Goal: Information Seeking & Learning: Learn about a topic

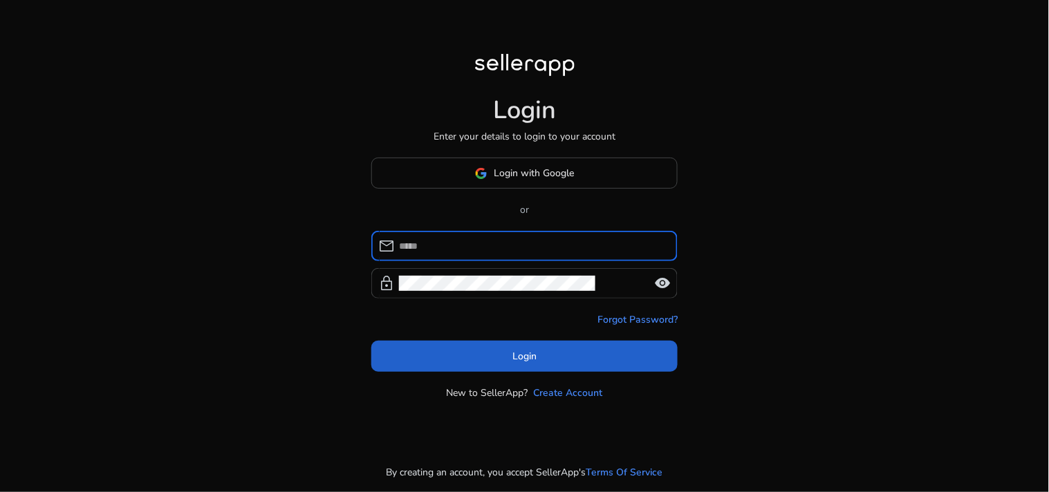
type input "**********"
click at [577, 344] on span at bounding box center [524, 356] width 306 height 33
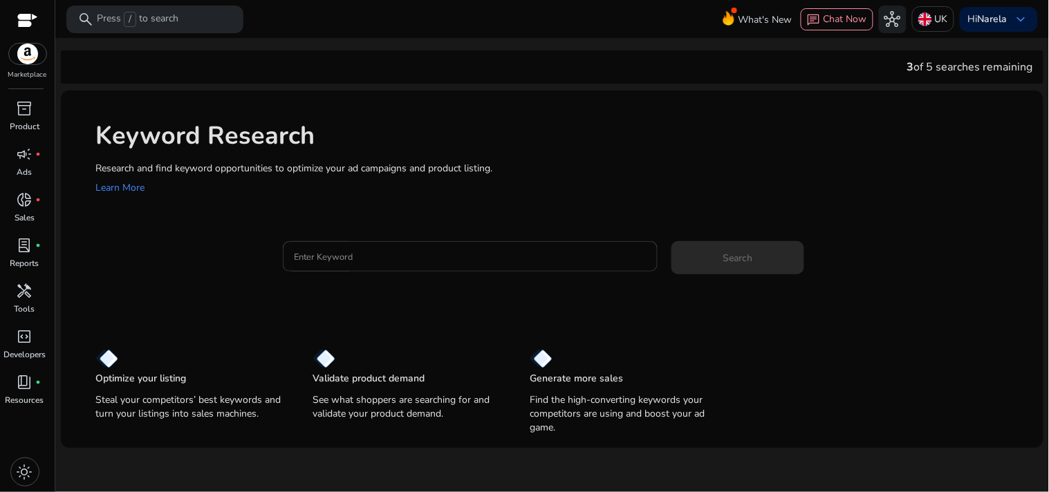
click at [445, 258] on input "Enter Keyword" at bounding box center [470, 256] width 353 height 15
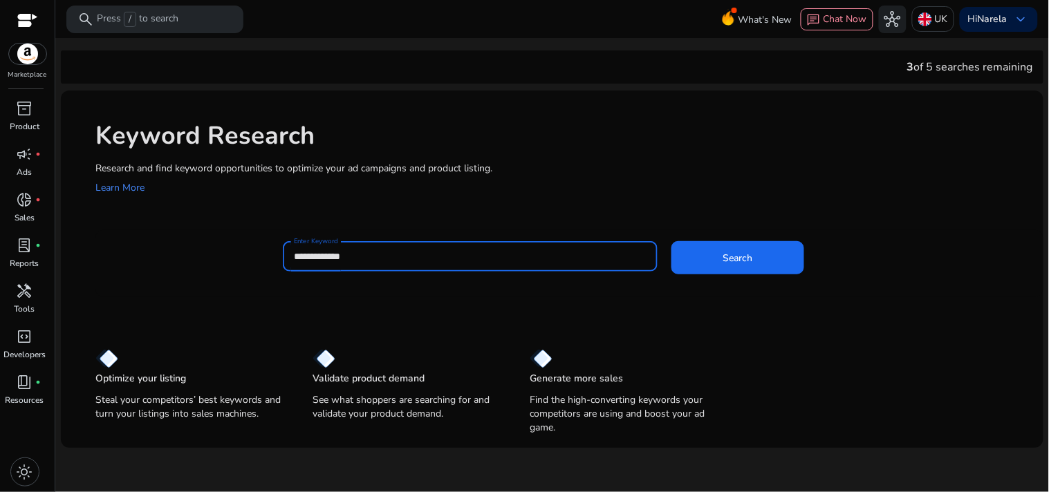
type input "**********"
click at [671, 241] on button "Search" at bounding box center [737, 257] width 133 height 33
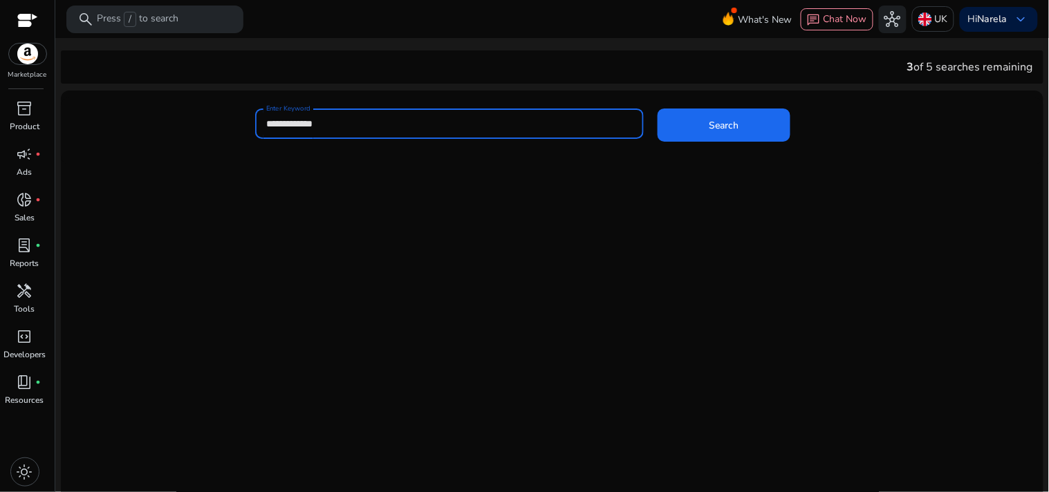
click at [657, 109] on button "Search" at bounding box center [723, 125] width 133 height 33
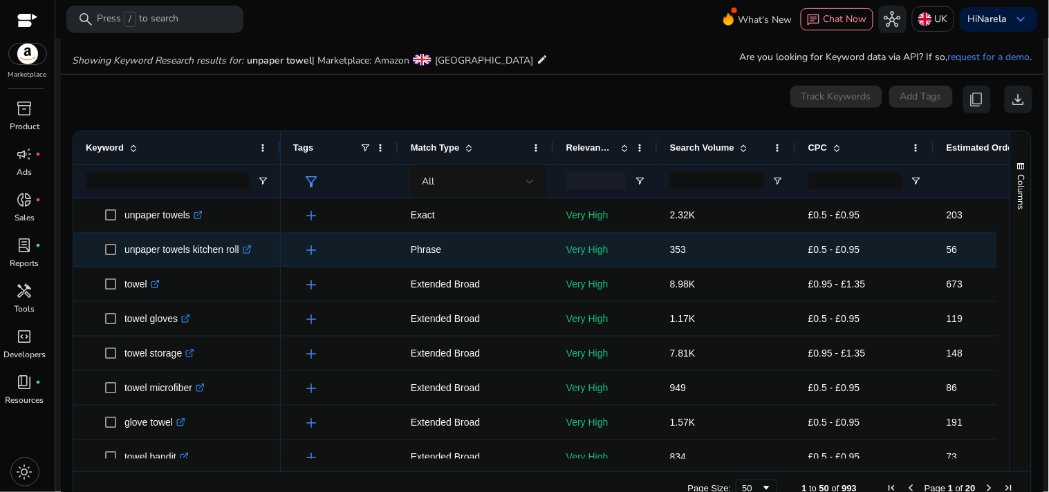
scroll to position [165, 0]
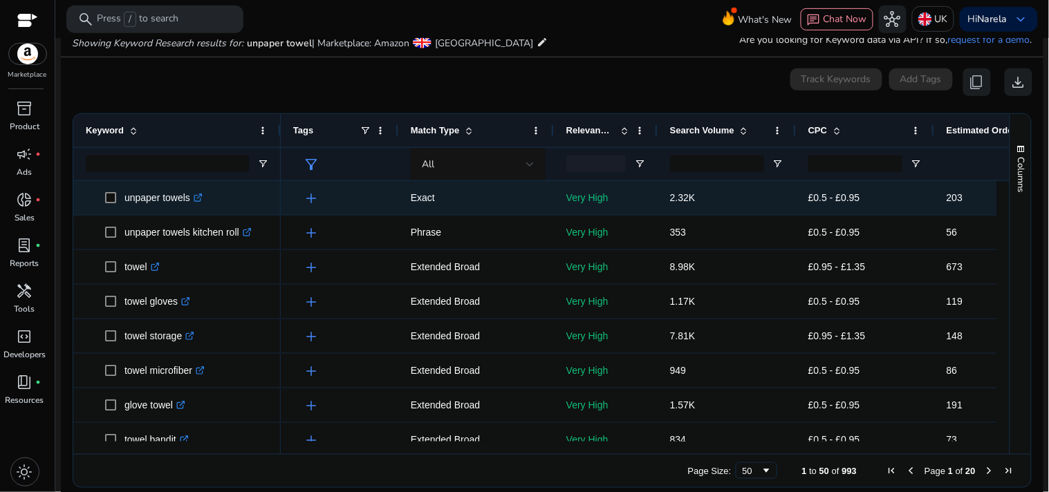
click at [122, 185] on span at bounding box center [114, 198] width 19 height 28
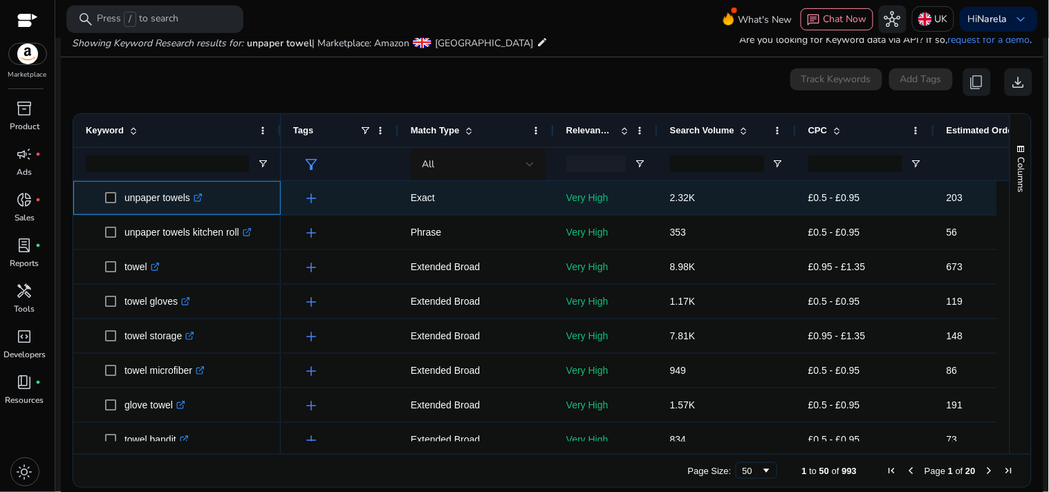
click at [122, 185] on span at bounding box center [114, 198] width 19 height 28
click at [119, 182] on div "unpaper towels .st0{fill:#2c8af8}" at bounding box center [177, 198] width 182 height 32
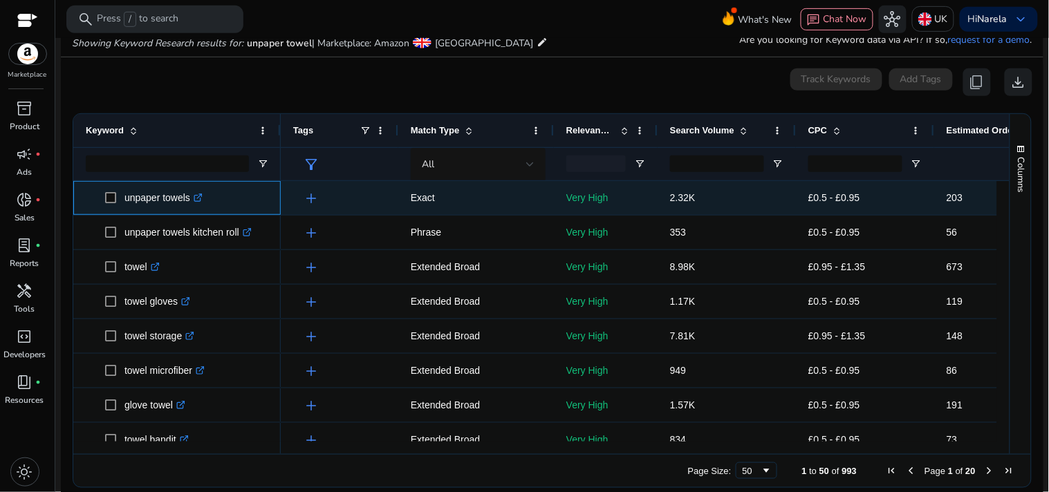
click at [119, 182] on div "unpaper towels .st0{fill:#2c8af8}" at bounding box center [177, 198] width 182 height 32
drag, startPoint x: 119, startPoint y: 182, endPoint x: 433, endPoint y: 12, distance: 357.3
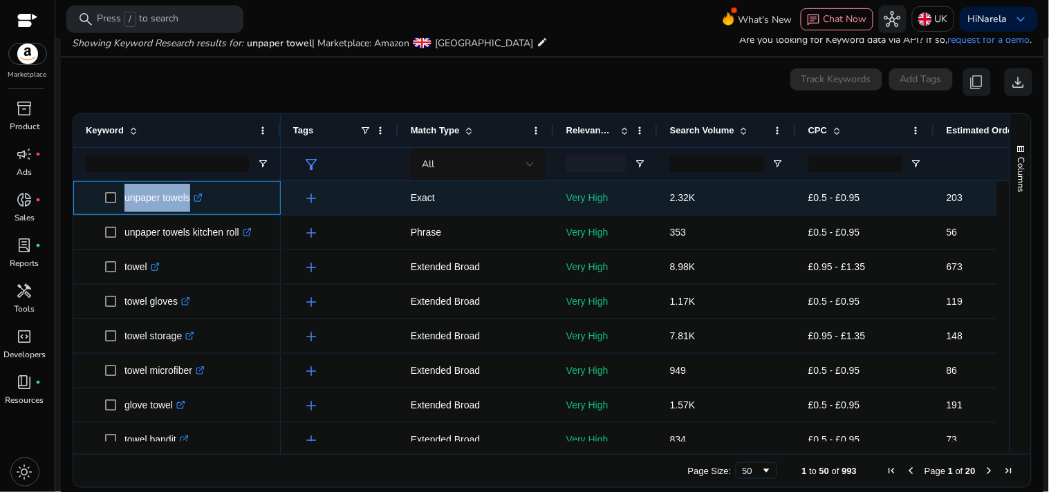
click at [189, 189] on div "unpaper towels .st0{fill:#2c8af8}" at bounding box center [177, 198] width 182 height 32
